Goal: Information Seeking & Learning: Learn about a topic

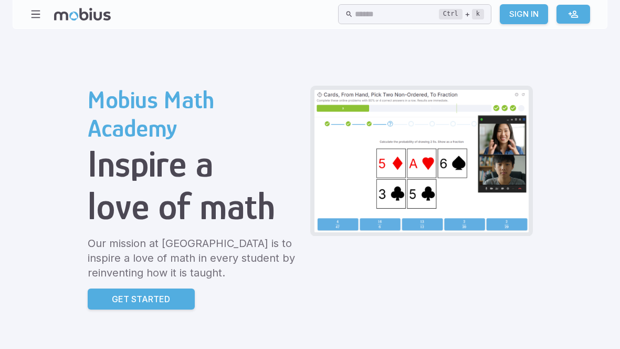
click at [165, 306] on link "Get Started" at bounding box center [141, 298] width 107 height 21
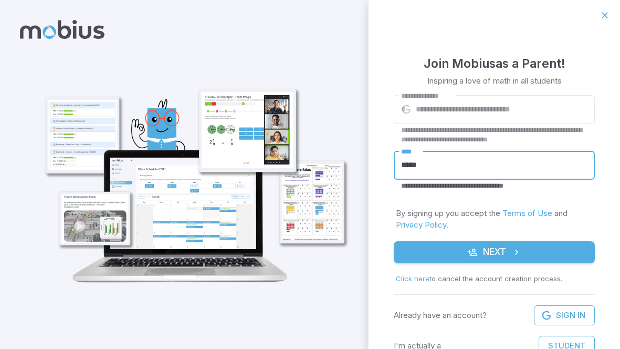
click at [428, 170] on input "*****" at bounding box center [494, 165] width 201 height 29
type input "*"
type input "*********"
click at [481, 258] on button "Next" at bounding box center [494, 252] width 201 height 22
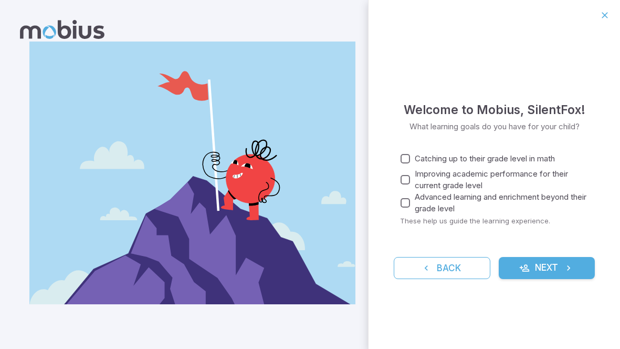
click at [518, 271] on button "Next" at bounding box center [547, 268] width 97 height 22
click at [569, 279] on div "Welcome to Mobius , SilentFox ! What learning goals do you have for your child?…" at bounding box center [495, 189] width 252 height 318
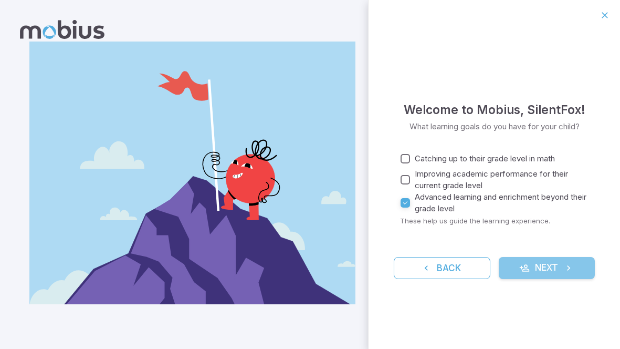
click at [565, 274] on button "Next" at bounding box center [547, 268] width 97 height 22
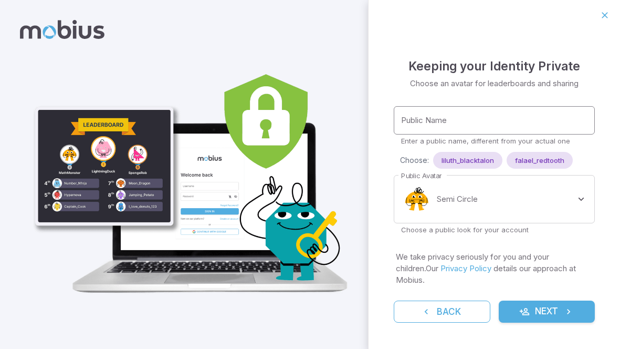
click at [558, 129] on input "Public Name" at bounding box center [494, 120] width 201 height 29
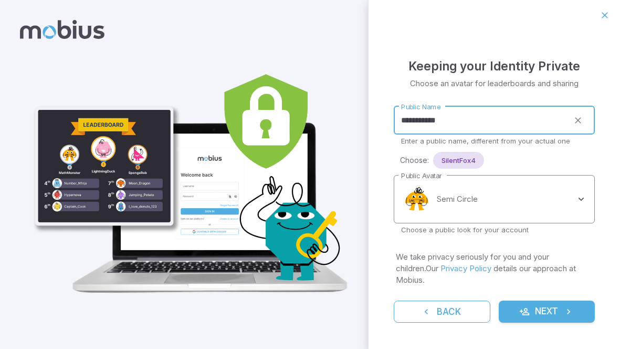
type input "**********"
click at [568, 212] on body "**********" at bounding box center [310, 174] width 620 height 349
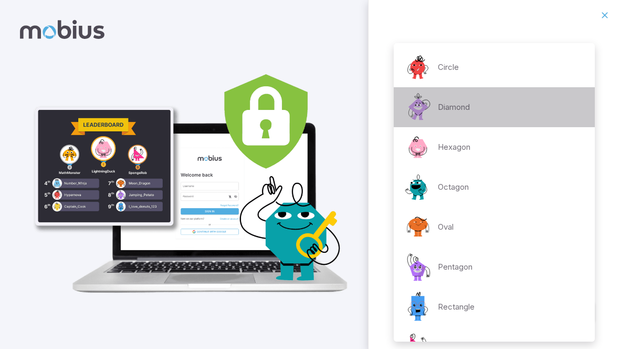
click at [442, 119] on div "Diamond" at bounding box center [436, 107] width 68 height 32
type input "**********"
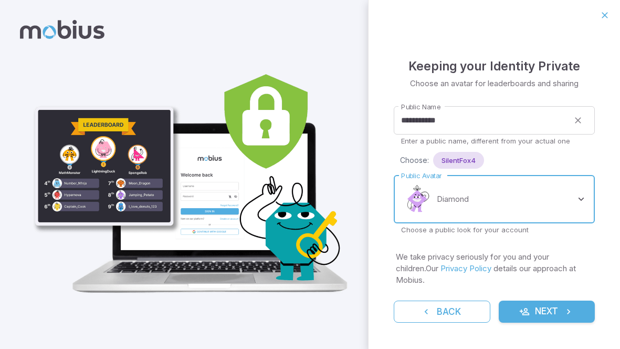
click at [492, 220] on body "**********" at bounding box center [310, 174] width 620 height 349
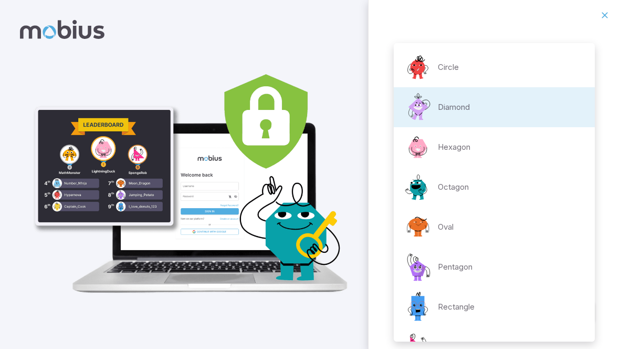
click at [603, 12] on div at bounding box center [310, 174] width 620 height 349
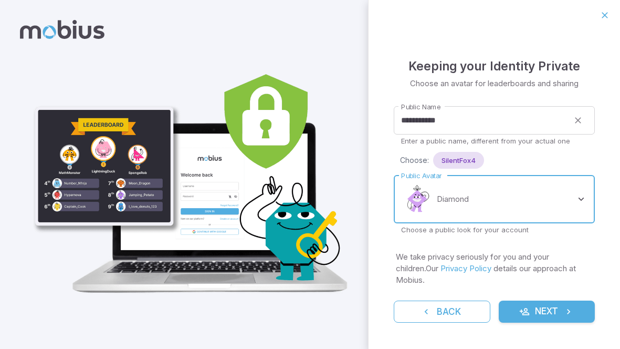
click at [571, 315] on button "Next" at bounding box center [547, 311] width 97 height 22
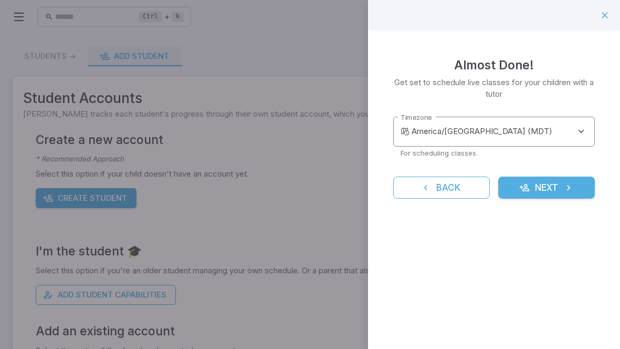
click at [532, 138] on body "**********" at bounding box center [310, 204] width 620 height 408
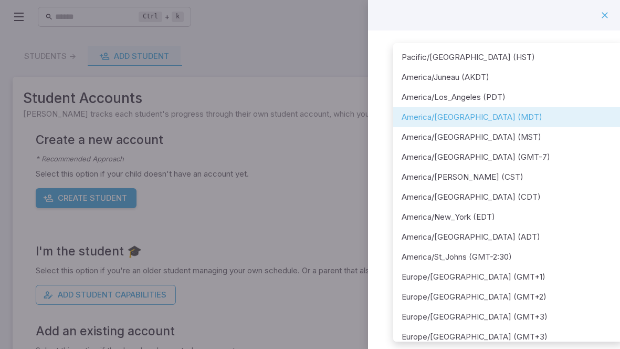
click at [602, 16] on div at bounding box center [310, 174] width 620 height 349
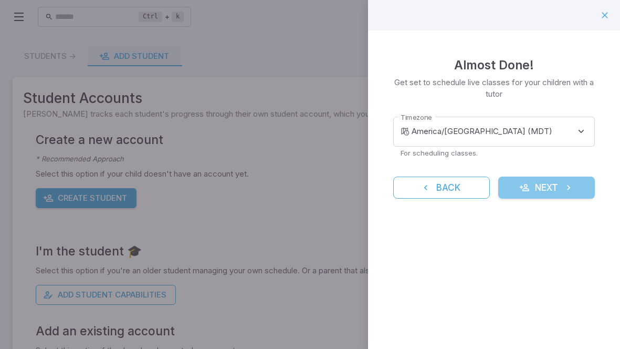
click at [535, 185] on button "Next" at bounding box center [546, 187] width 97 height 22
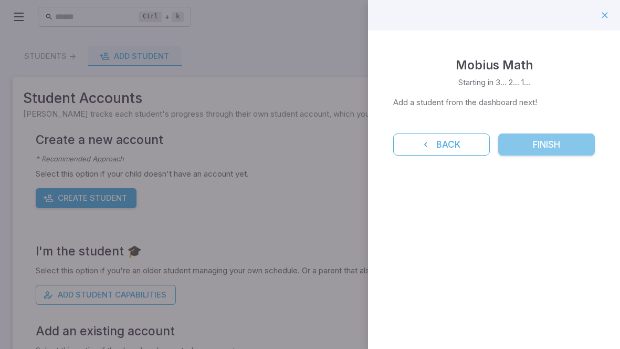
click at [521, 148] on button "Finish" at bounding box center [546, 144] width 97 height 22
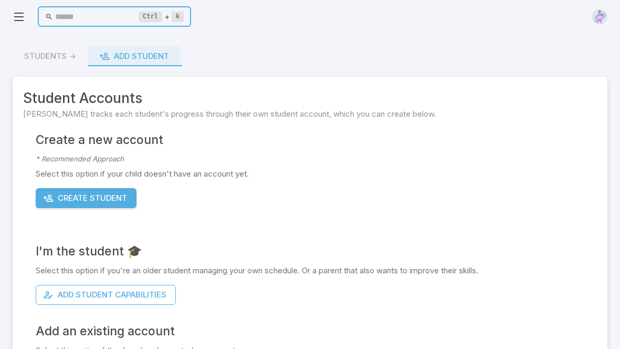
click at [60, 21] on input "text" at bounding box center [97, 17] width 84 height 20
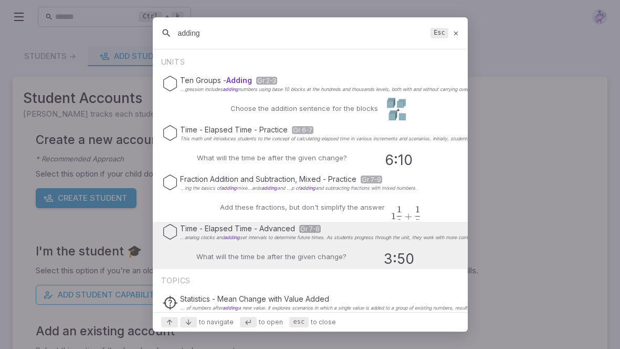
type input "adding"
click at [346, 259] on div "What will the time be after the given change? 3:50  Add 35 mins" at bounding box center [309, 256] width 269 height 25
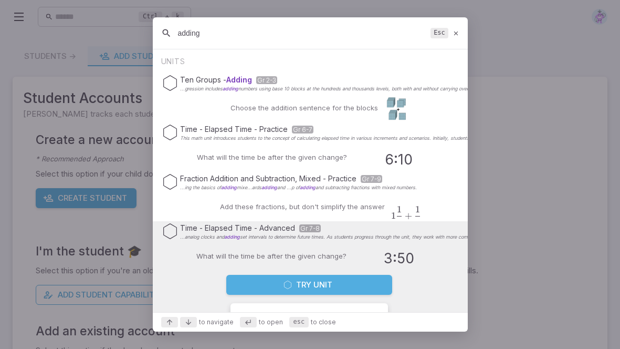
click at [350, 281] on button "Try Unit" at bounding box center [309, 285] width 166 height 20
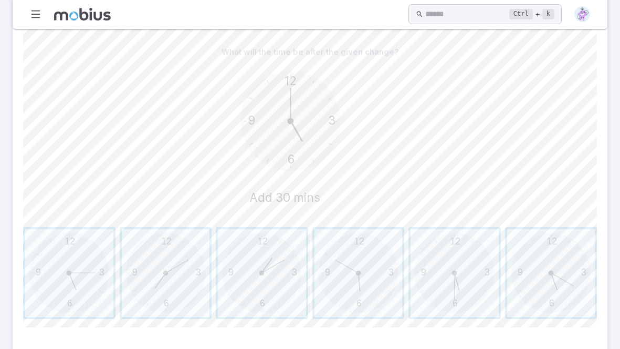
scroll to position [251, 0]
click at [549, 283] on span "button" at bounding box center [551, 272] width 88 height 88
click at [471, 270] on span "button" at bounding box center [455, 272] width 88 height 88
click at [569, 259] on span "button" at bounding box center [551, 272] width 88 height 88
click at [422, 247] on span "button" at bounding box center [455, 272] width 88 height 88
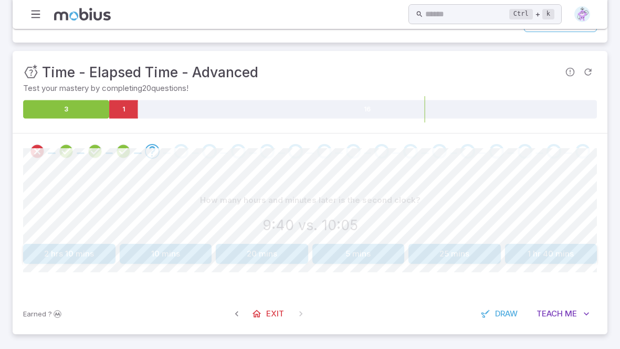
scroll to position [100, 0]
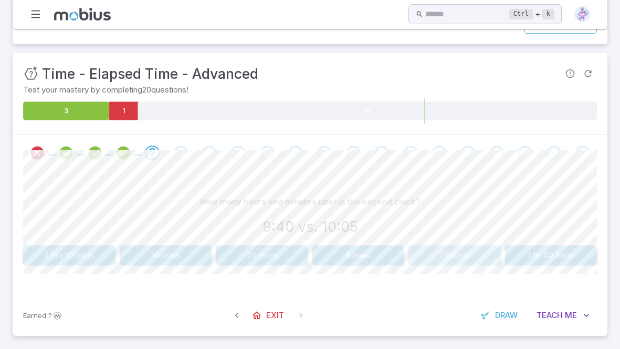
click at [430, 249] on button "25 mins" at bounding box center [455, 255] width 92 height 20
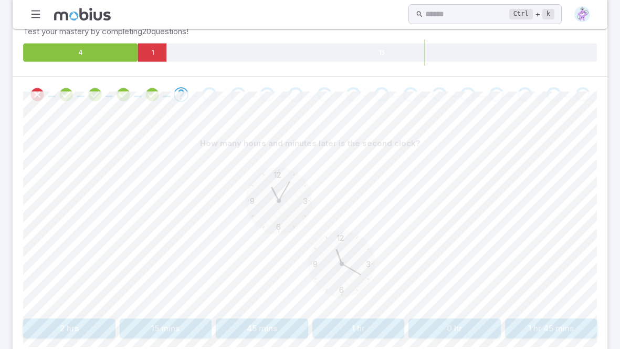
scroll to position [163, 0]
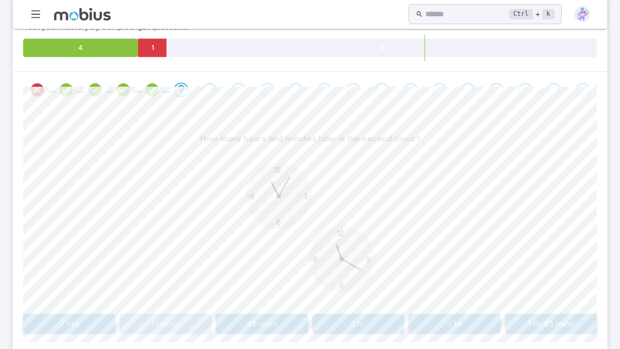
click at [179, 326] on button "15 mins" at bounding box center [166, 324] width 92 height 20
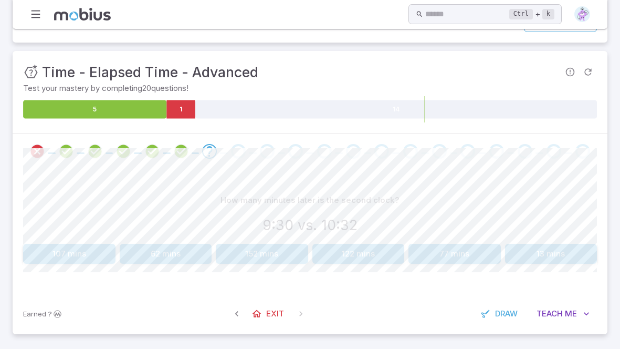
scroll to position [100, 0]
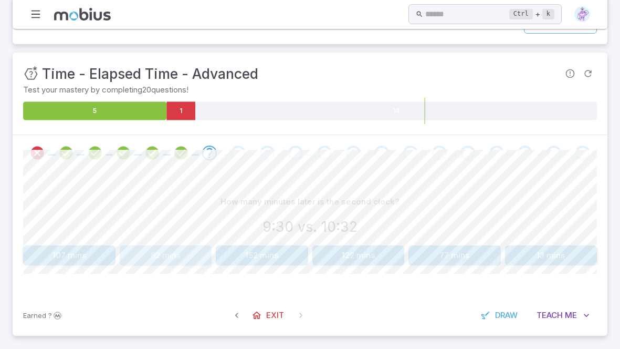
click at [171, 248] on button "62 mins" at bounding box center [166, 255] width 92 height 20
click at [325, 256] on button "25 mins" at bounding box center [359, 255] width 92 height 20
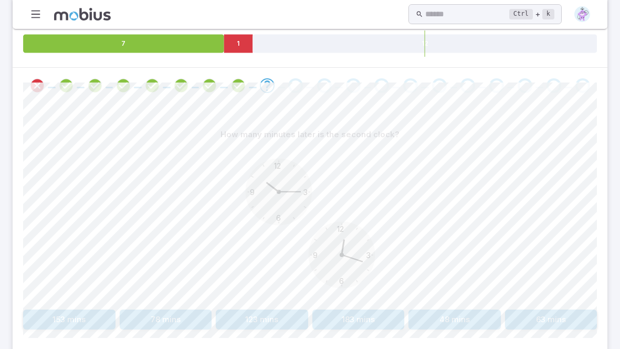
scroll to position [168, 0]
click at [39, 84] on icon "Review your answer" at bounding box center [37, 86] width 16 height 16
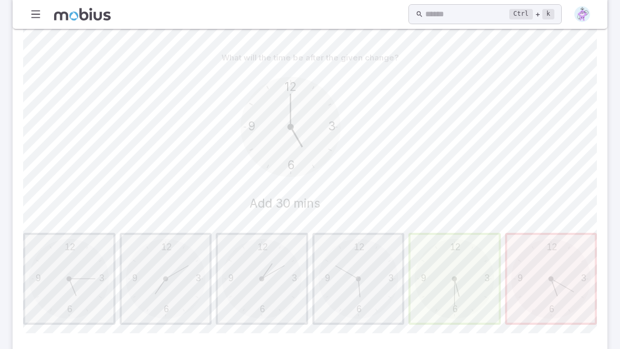
scroll to position [252, 0]
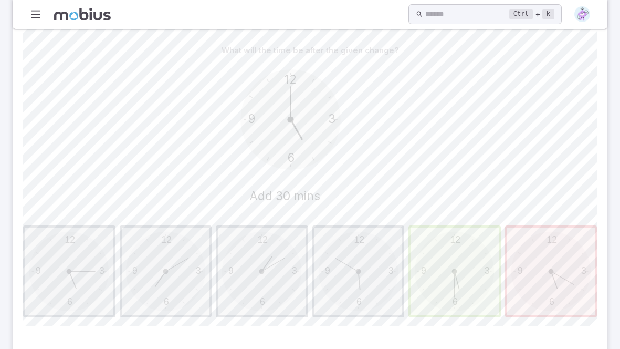
click at [445, 290] on span "button" at bounding box center [455, 271] width 88 height 88
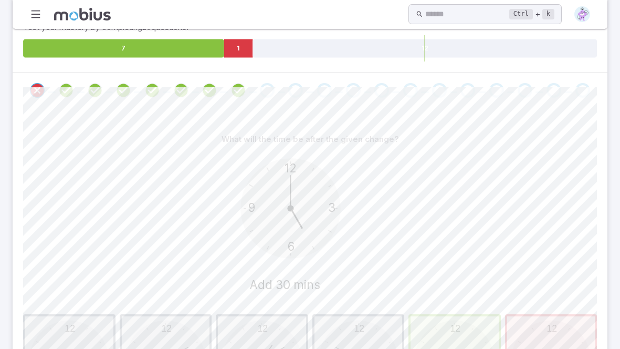
scroll to position [157, 0]
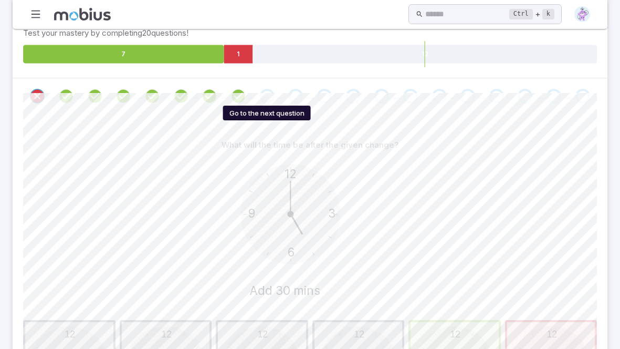
click at [268, 91] on div "Go to the next question" at bounding box center [267, 96] width 15 height 15
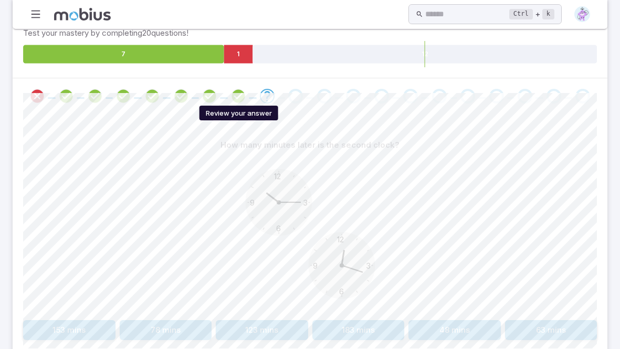
click at [238, 96] on icon "Review your answer" at bounding box center [239, 96] width 16 height 16
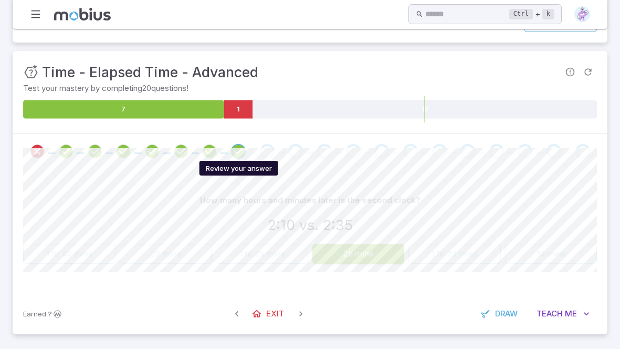
scroll to position [100, 0]
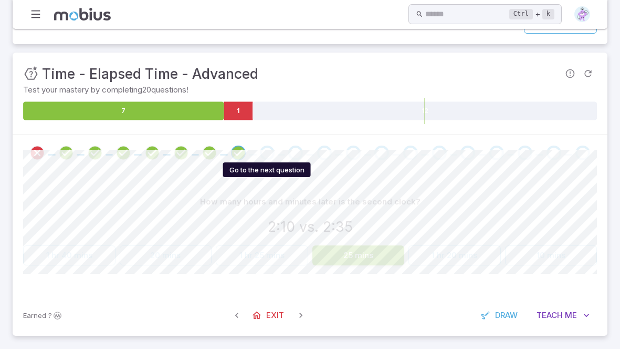
click at [265, 149] on div "Go to the next question" at bounding box center [267, 152] width 15 height 15
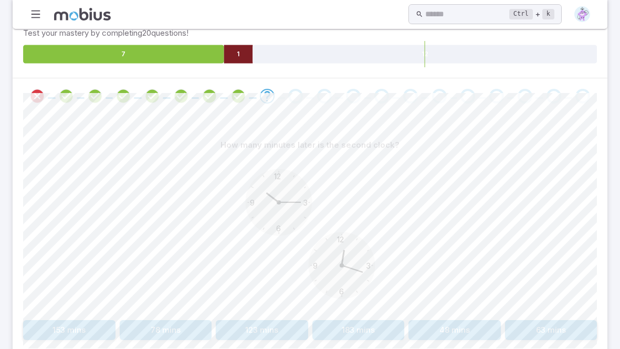
click at [242, 52] on icon at bounding box center [238, 54] width 29 height 18
click at [242, 46] on icon at bounding box center [238, 54] width 29 height 18
click at [281, 323] on button "123 mins" at bounding box center [262, 330] width 92 height 20
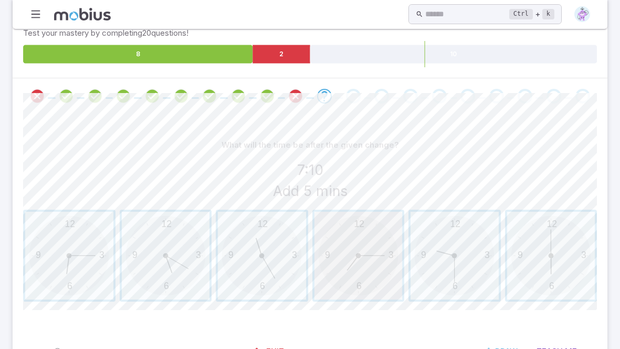
click at [367, 294] on span "button" at bounding box center [359, 256] width 88 height 88
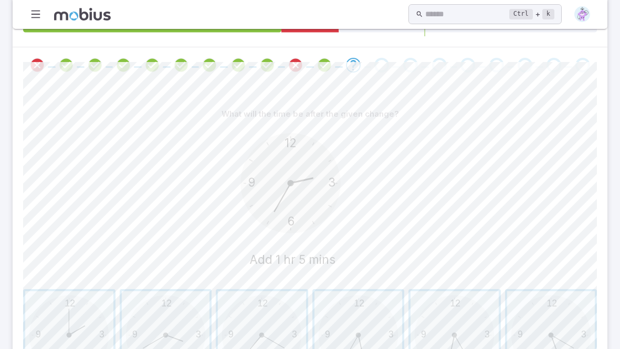
scroll to position [220, 0]
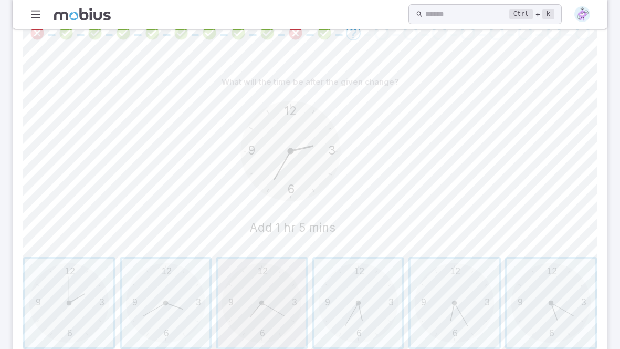
click at [292, 306] on span "button" at bounding box center [262, 303] width 88 height 88
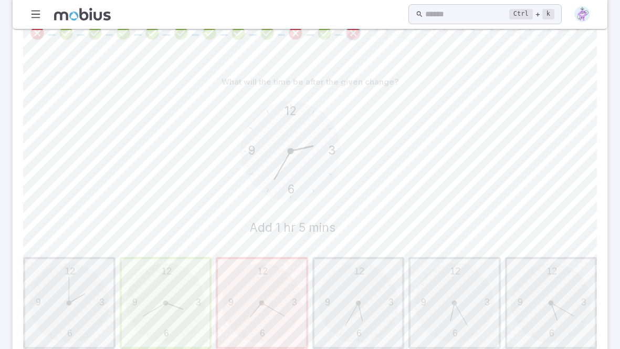
scroll to position [194, 0]
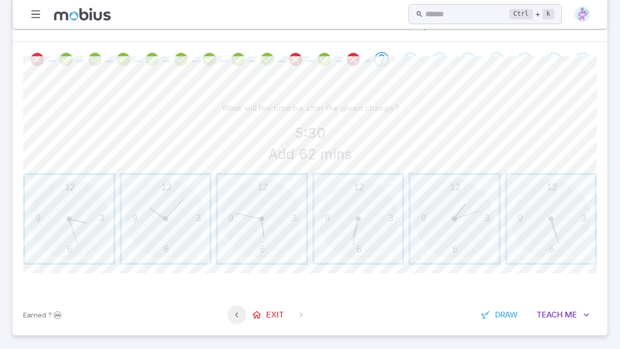
click at [235, 314] on icon "button" at bounding box center [237, 314] width 11 height 11
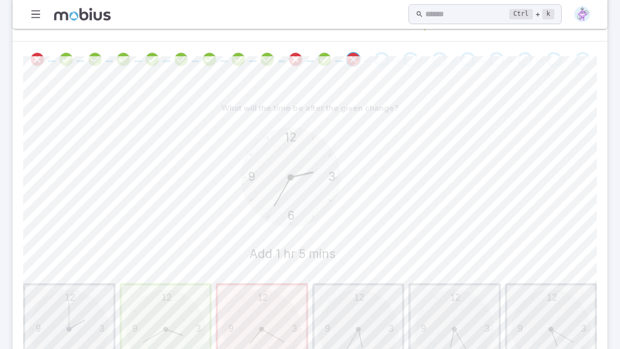
scroll to position [304, 0]
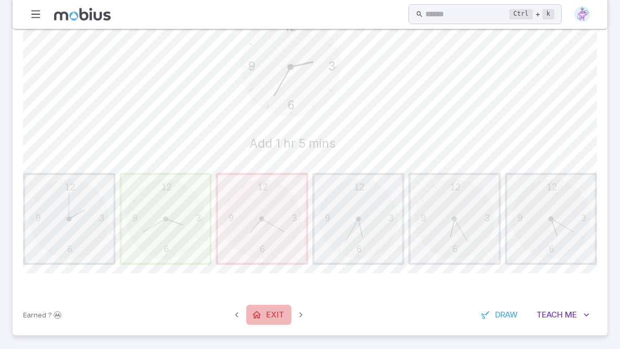
click at [282, 318] on span "Exit" at bounding box center [275, 315] width 18 height 12
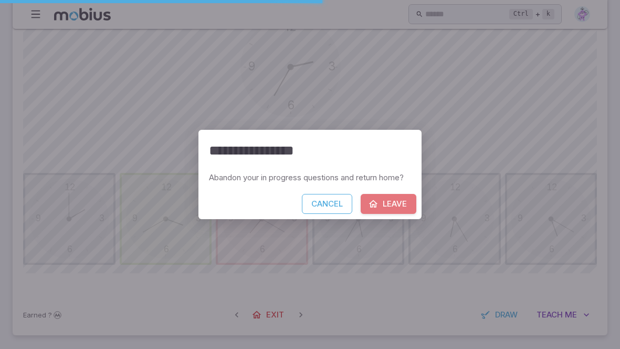
click at [376, 204] on icon "button" at bounding box center [373, 204] width 11 height 11
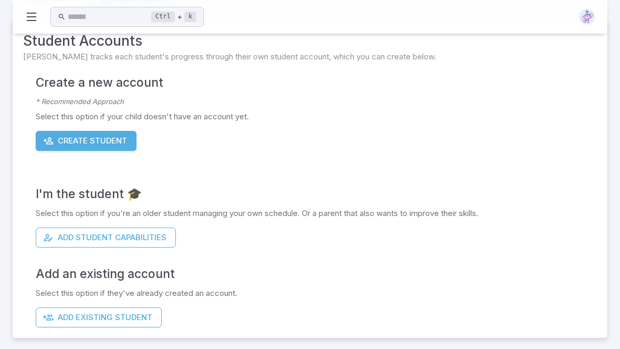
scroll to position [0, 0]
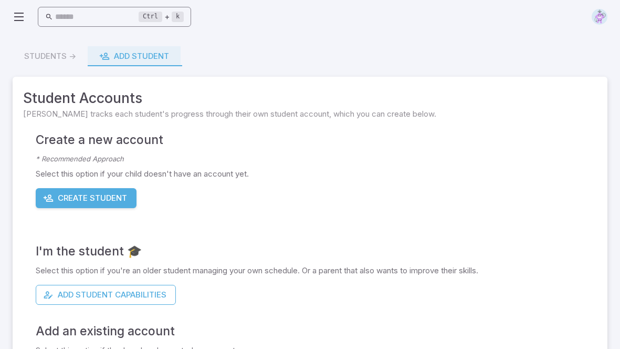
click at [91, 13] on input "text" at bounding box center [97, 17] width 84 height 20
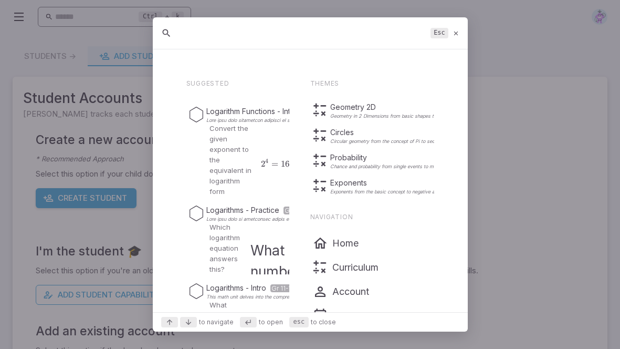
type input "t"
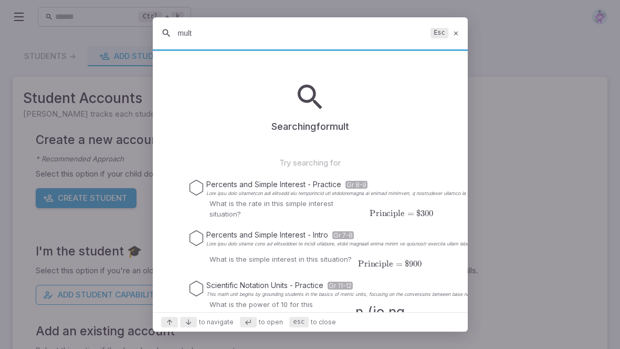
click at [226, 172] on div "Searching for mult Try searching for Percents and Simple Interest - Practice Gr…" at bounding box center [310, 227] width 248 height 294
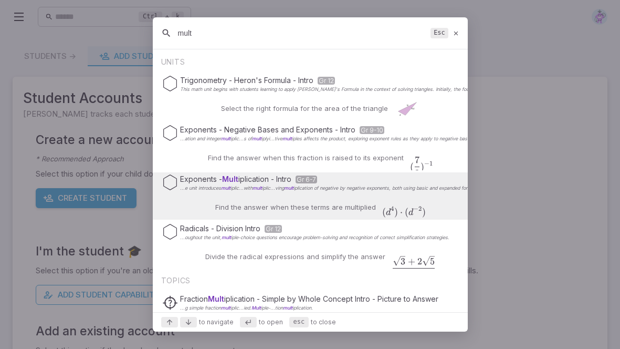
click at [213, 194] on div "Find the answer when these terms are multiplied ( d 4 ) ⋅ ( d − 2 ) (d^{4})\cdo…" at bounding box center [310, 206] width 232 height 25
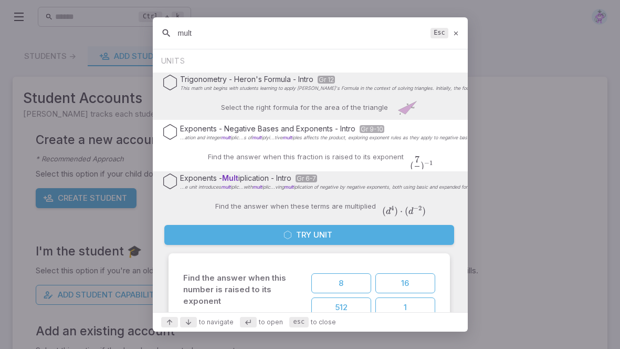
click at [249, 42] on input "mult" at bounding box center [302, 33] width 248 height 19
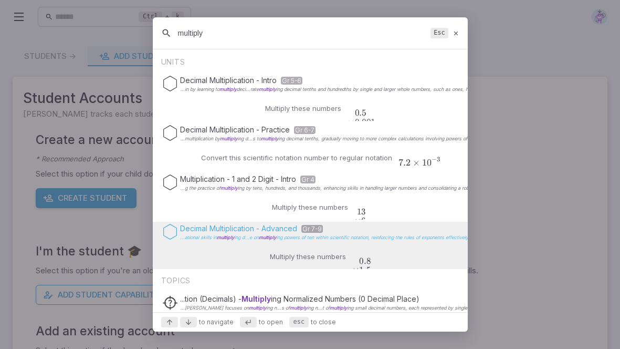
type input "multiply"
click at [219, 226] on p "Decimal Multiplication - Advanced Gr 7-9" at bounding box center [325, 228] width 290 height 11
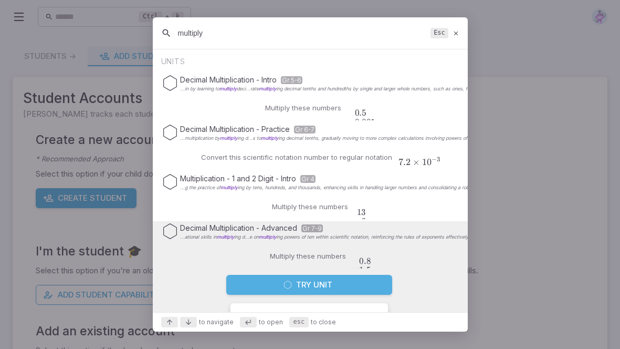
click at [282, 280] on button "Try Unit" at bounding box center [309, 285] width 166 height 20
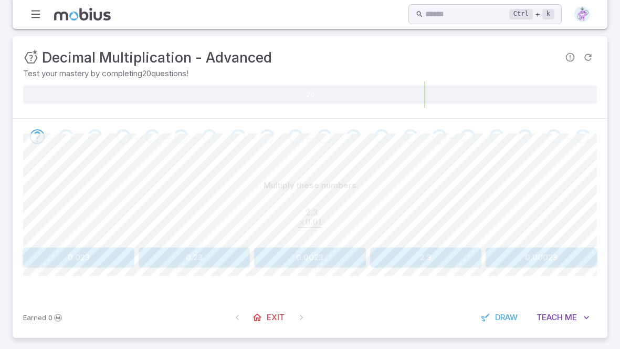
scroll to position [119, 0]
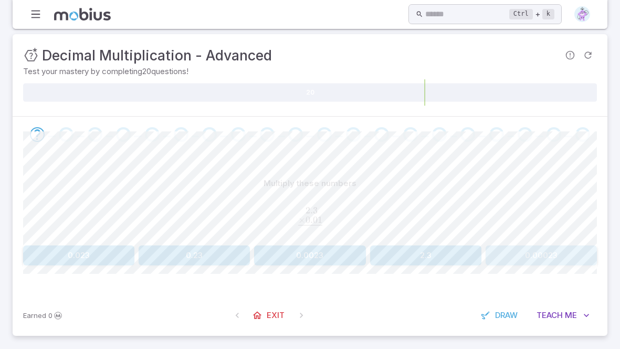
click at [534, 252] on button "0.00023" at bounding box center [541, 255] width 111 height 20
click at [276, 315] on span "Exit" at bounding box center [276, 315] width 18 height 12
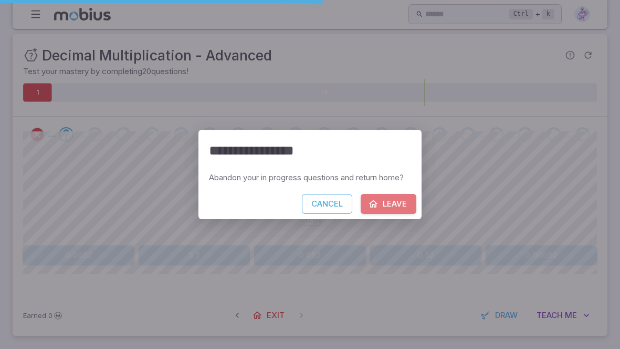
click at [384, 207] on button "Leave" at bounding box center [389, 204] width 56 height 20
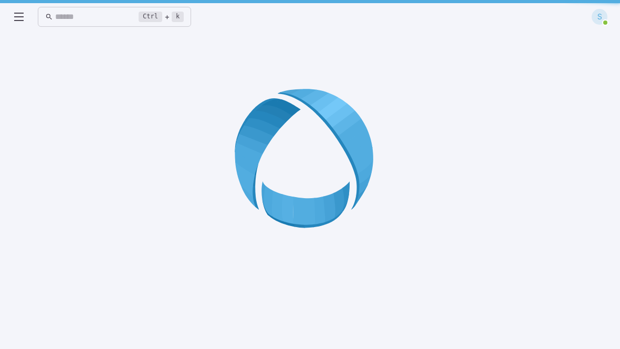
scroll to position [0, 0]
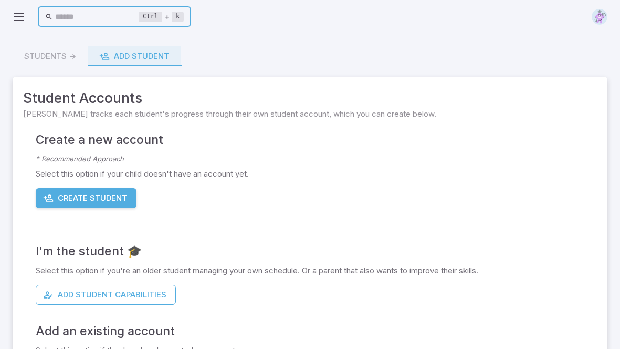
click at [118, 22] on input "text" at bounding box center [97, 17] width 84 height 20
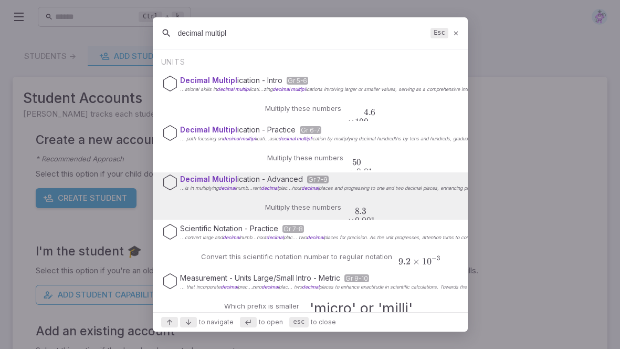
type input "decimal multipl"
click at [188, 191] on div "Decimal Multipl ication - Advanced Gr 7-9 ...ls in multiplying decimal numb...r…" at bounding box center [310, 182] width 296 height 20
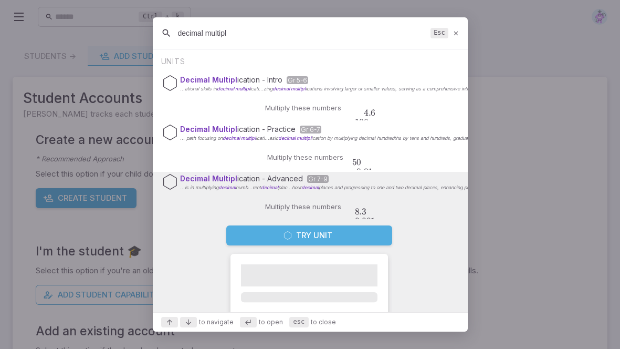
click at [282, 234] on button "Try Unit" at bounding box center [309, 235] width 166 height 20
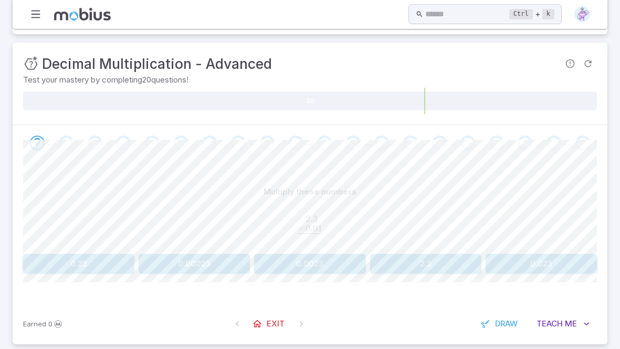
scroll to position [119, 0]
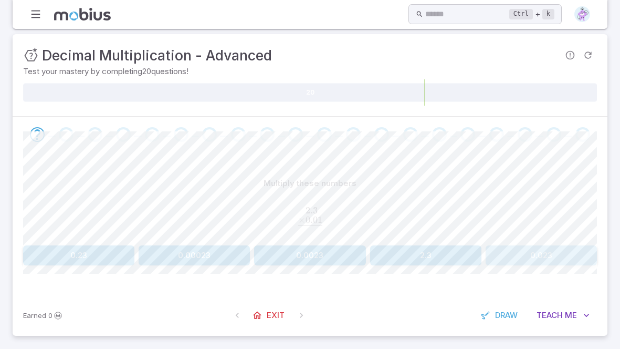
click at [567, 245] on button "0.023" at bounding box center [541, 255] width 111 height 20
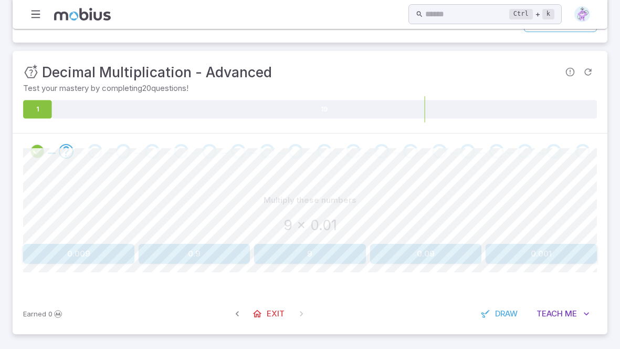
scroll to position [100, 0]
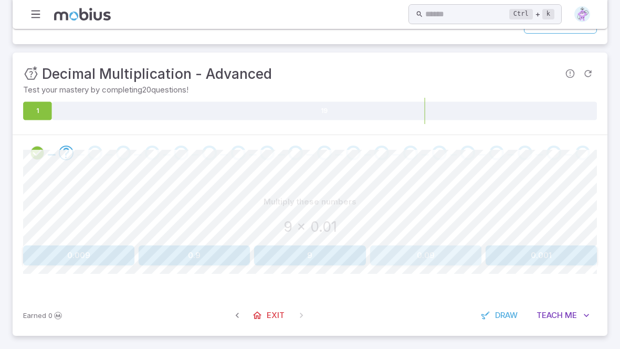
click at [428, 251] on button "0.09" at bounding box center [425, 255] width 111 height 20
click at [416, 264] on div "Multiply these numbers 1.1 x 1,000 110 110,000 11 1,100 11,000 Canvas actions 1…" at bounding box center [310, 233] width 574 height 124
click at [416, 261] on button "1,100" at bounding box center [425, 255] width 111 height 20
click at [415, 263] on button "11,000" at bounding box center [425, 255] width 111 height 20
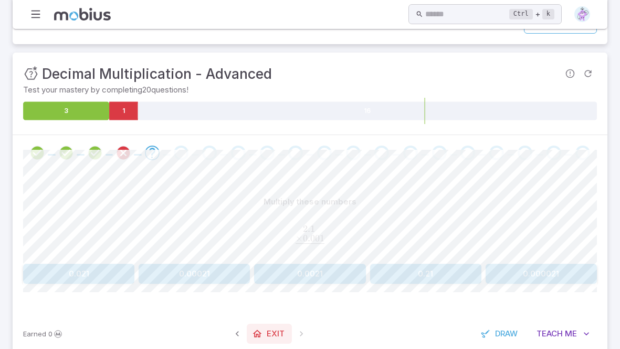
click at [272, 328] on span "Exit" at bounding box center [276, 334] width 18 height 12
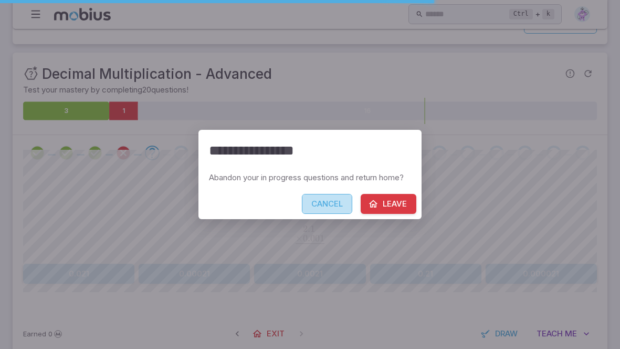
click at [336, 203] on button "Cancel" at bounding box center [327, 204] width 50 height 20
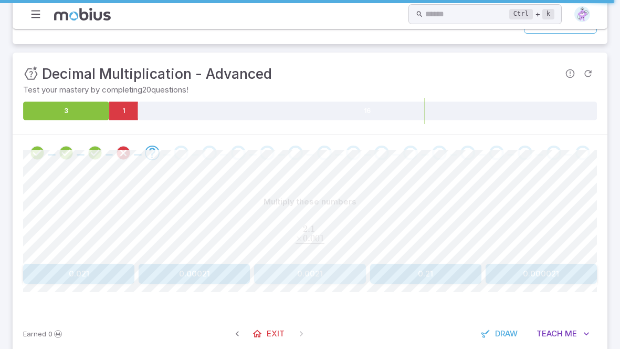
click at [299, 276] on button "0.0021" at bounding box center [309, 274] width 111 height 20
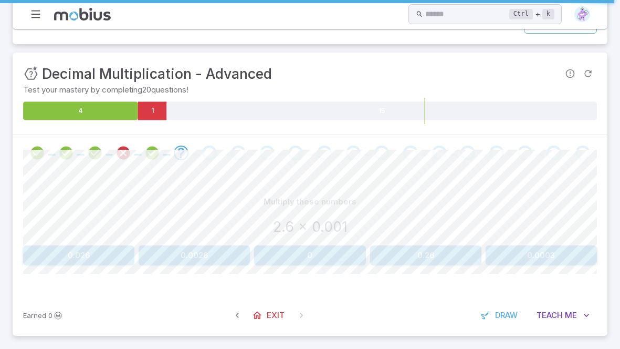
click at [241, 257] on button "0.0026" at bounding box center [194, 255] width 111 height 20
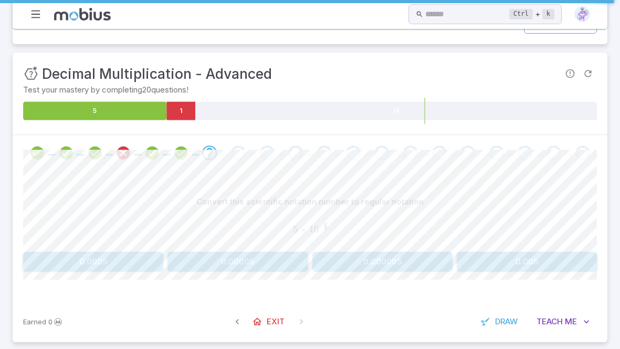
click at [326, 224] on span "5" at bounding box center [325, 225] width 3 height 7
click at [327, 219] on div "5 × 1 0 − 5 5 \times 10^{-5} 5 × 1 0 − 5" at bounding box center [310, 229] width 574 height 27
drag, startPoint x: 326, startPoint y: 225, endPoint x: 290, endPoint y: 229, distance: 36.0
click at [290, 229] on span "5 × 1 0 − 5" at bounding box center [310, 230] width 574 height 12
copy span "5 × 1 0 − 5"
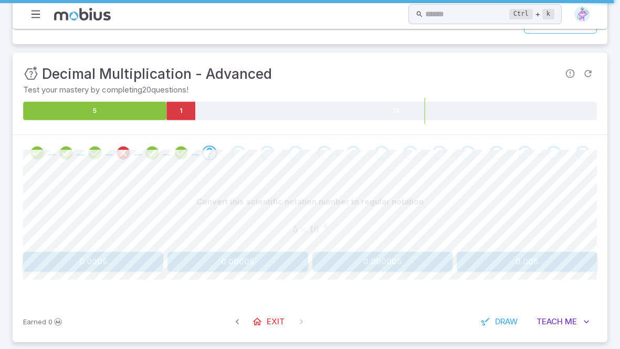
click at [212, 236] on div "5 × 1 0 − 5 5 \times 10^{-5} 5 × 1 0 − 5" at bounding box center [310, 229] width 574 height 27
click at [242, 264] on button "0.00005" at bounding box center [238, 262] width 140 height 20
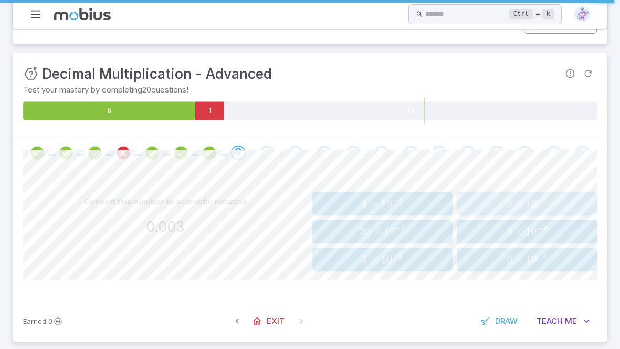
click at [535, 198] on span "0" at bounding box center [535, 203] width 6 height 13
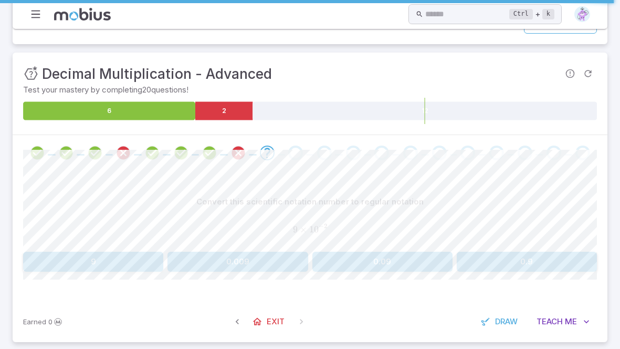
click at [287, 256] on button "0.009" at bounding box center [238, 262] width 140 height 20
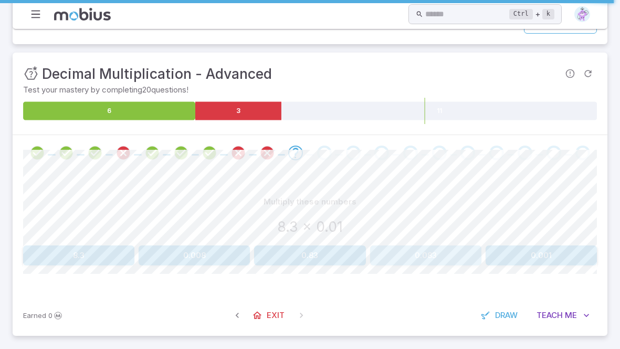
click at [430, 258] on button "0.083" at bounding box center [425, 255] width 111 height 20
click at [518, 249] on button "1,100" at bounding box center [541, 255] width 111 height 20
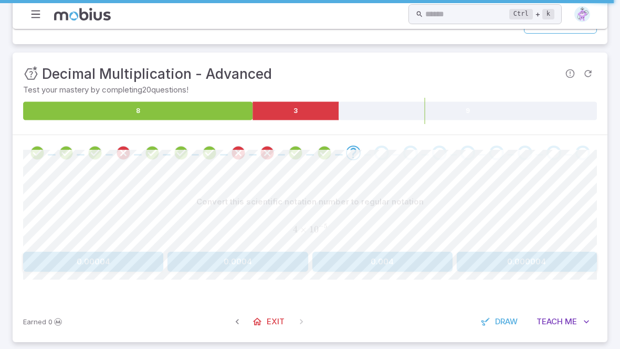
click at [98, 264] on button "0.00004" at bounding box center [93, 262] width 140 height 20
click at [392, 264] on button "0.0005" at bounding box center [383, 262] width 140 height 20
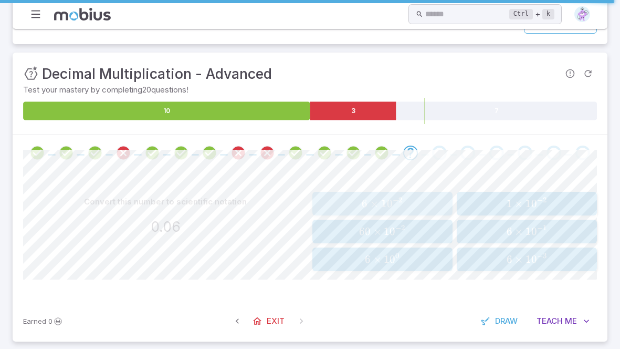
click at [383, 207] on span "1" at bounding box center [384, 203] width 6 height 13
click at [514, 206] on span "9 ×" at bounding box center [516, 203] width 19 height 13
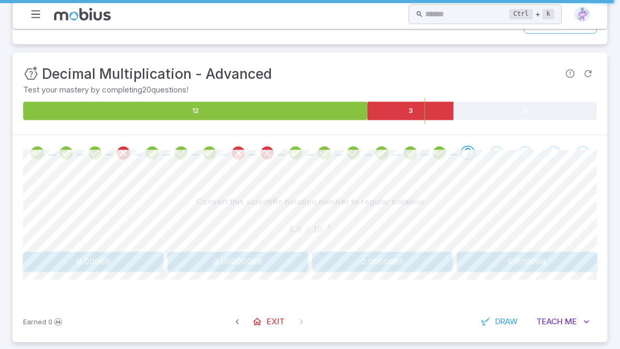
click at [534, 263] on button "0.000069" at bounding box center [527, 262] width 140 height 20
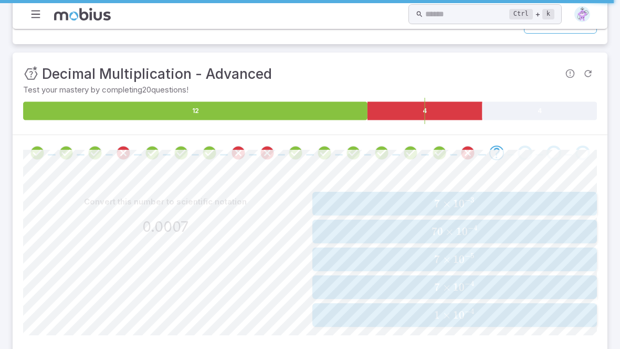
click at [220, 240] on div "Convert this number to scientific notation 0.0007" at bounding box center [165, 259] width 285 height 135
click at [472, 288] on span "− 4" at bounding box center [470, 285] width 10 height 9
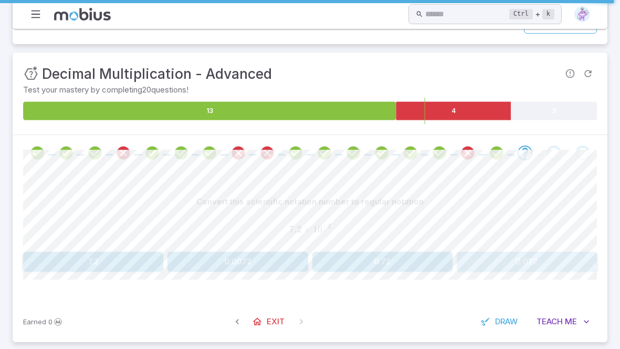
click at [538, 257] on button "0.072" at bounding box center [527, 262] width 140 height 20
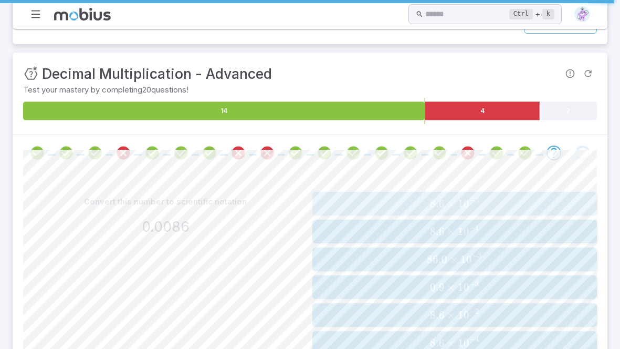
click at [398, 197] on span "8.6 × 1 0 − 3" at bounding box center [455, 203] width 278 height 13
click at [418, 254] on span "2.2 × 1 0 − 5" at bounding box center [455, 259] width 278 height 13
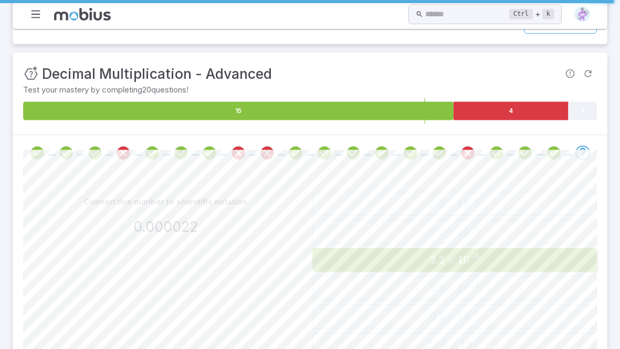
scroll to position [60, 0]
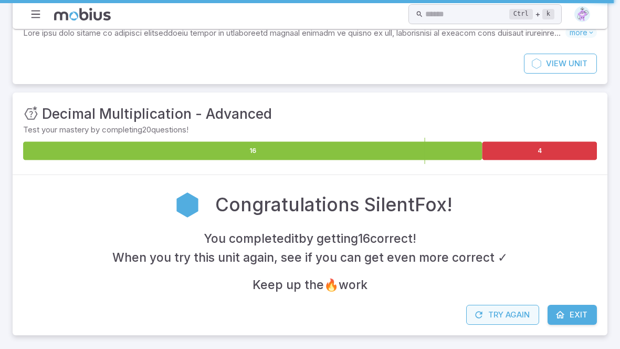
click at [528, 313] on button "Try Again" at bounding box center [502, 315] width 73 height 20
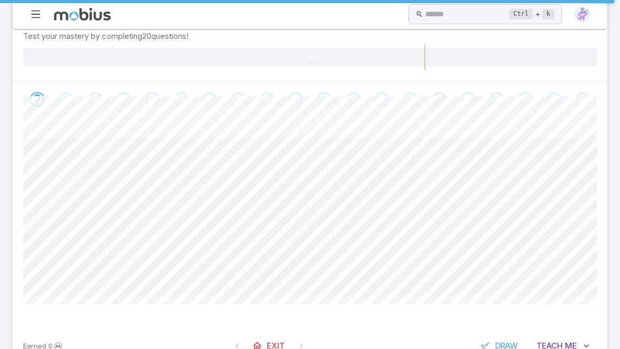
scroll to position [152, 0]
